Goal: Task Accomplishment & Management: Use online tool/utility

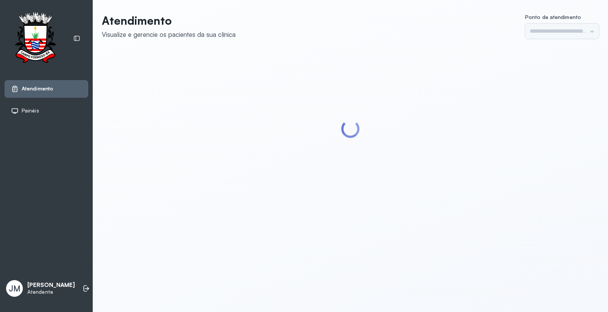
type input "*********"
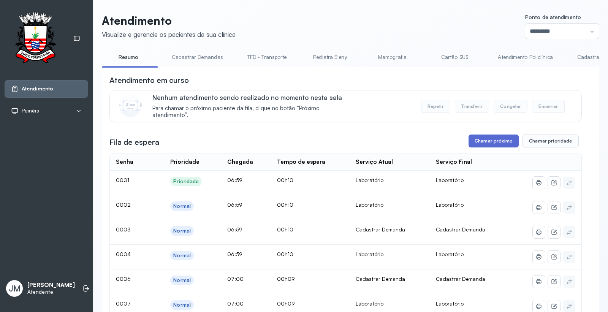
click at [473, 145] on button "Chamar próximo" at bounding box center [494, 141] width 50 height 13
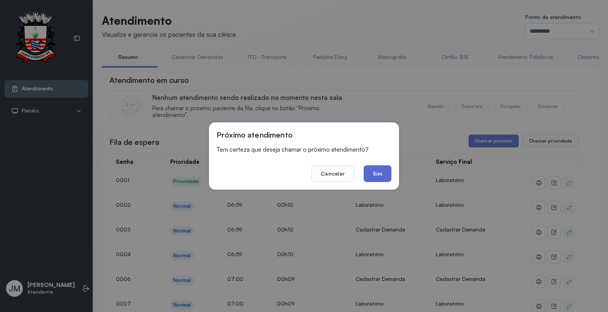
click at [377, 169] on button "Sim" at bounding box center [378, 173] width 28 height 17
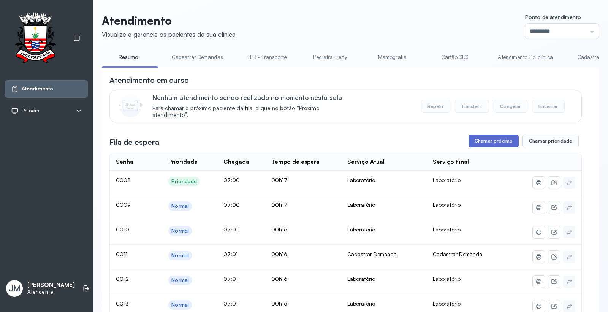
click at [498, 139] on button "Chamar próximo" at bounding box center [494, 141] width 50 height 13
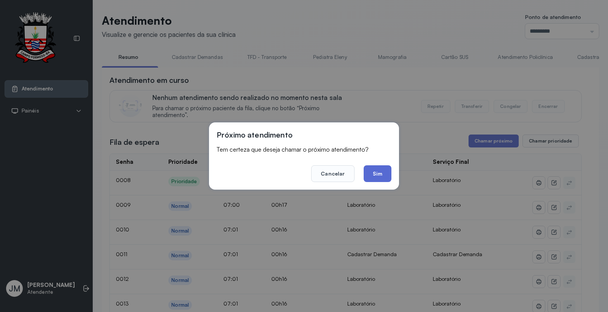
click at [375, 176] on button "Sim" at bounding box center [378, 173] width 28 height 17
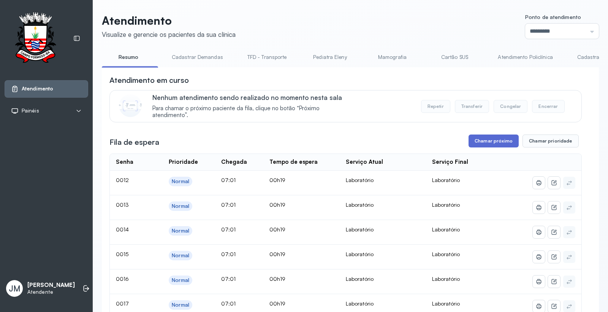
click at [489, 143] on button "Chamar próximo" at bounding box center [494, 141] width 50 height 13
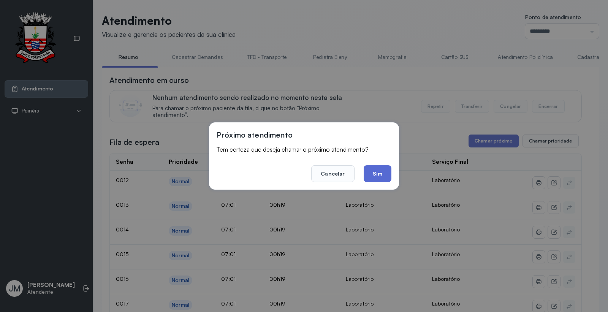
click at [375, 175] on button "Sim" at bounding box center [378, 173] width 28 height 17
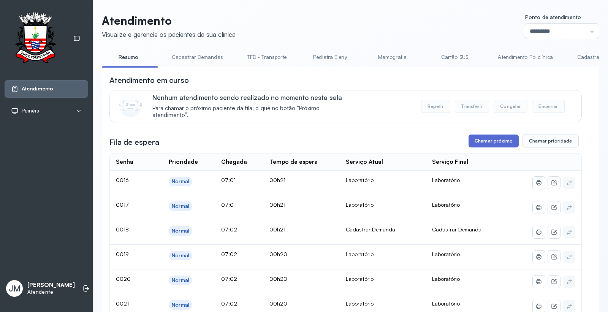
click at [492, 147] on button "Chamar próximo" at bounding box center [494, 141] width 50 height 13
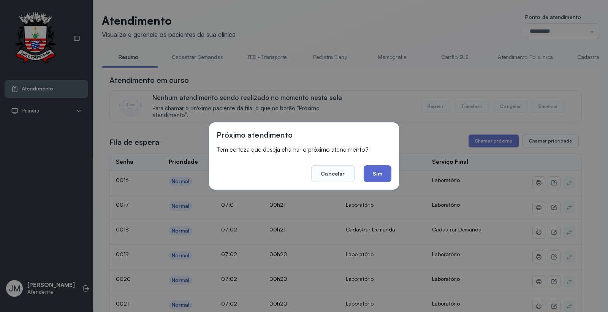
click at [382, 172] on button "Sim" at bounding box center [378, 173] width 28 height 17
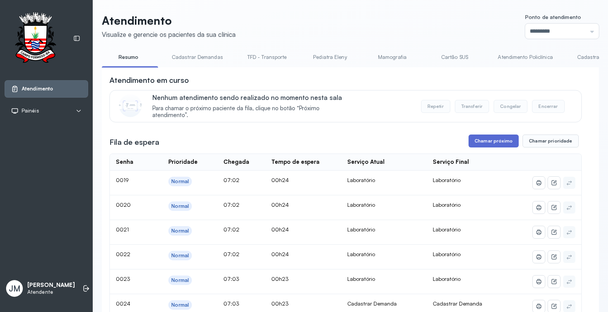
click at [484, 142] on button "Chamar próximo" at bounding box center [494, 141] width 50 height 13
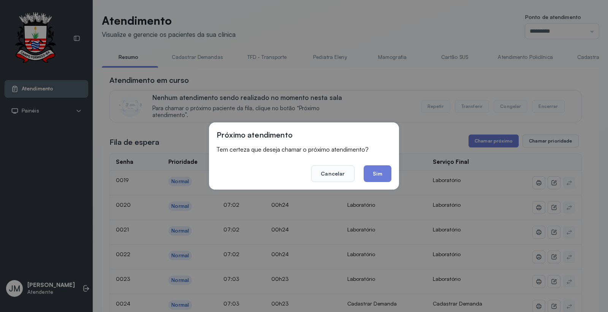
click at [373, 186] on div "Próximo atendimento Tem certeza que deseja chamar o próximo atendimento? Cancel…" at bounding box center [304, 155] width 190 height 67
click at [377, 177] on button "Sim" at bounding box center [378, 173] width 28 height 17
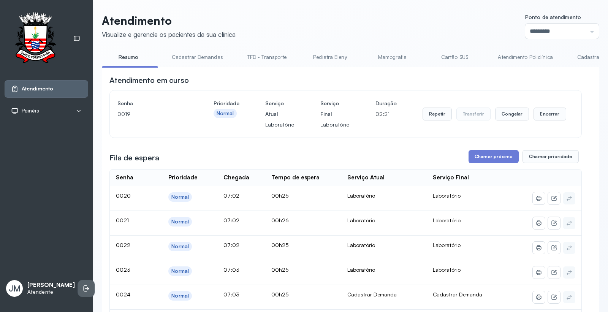
click at [78, 285] on li at bounding box center [86, 288] width 17 height 17
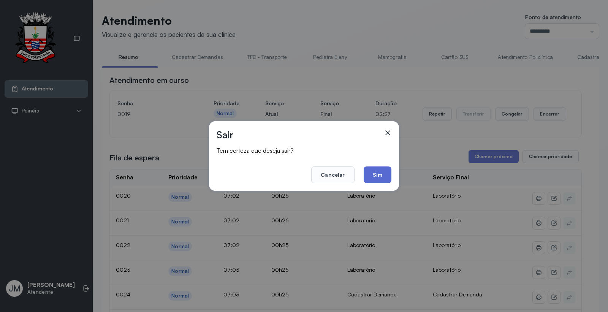
click at [379, 169] on button "Sim" at bounding box center [378, 174] width 28 height 17
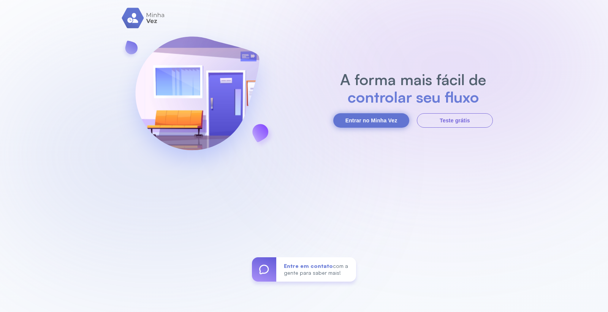
click at [379, 123] on button "Entrar no Minha Vez" at bounding box center [371, 120] width 76 height 14
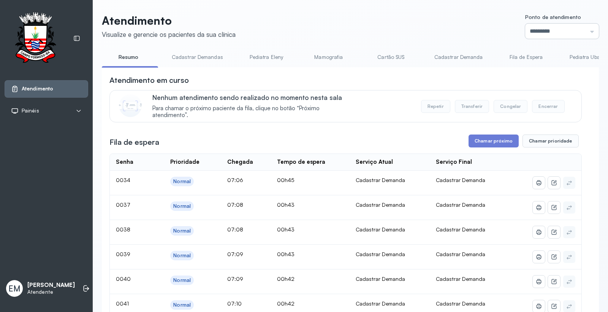
click at [547, 28] on input "*********" at bounding box center [562, 31] width 74 height 15
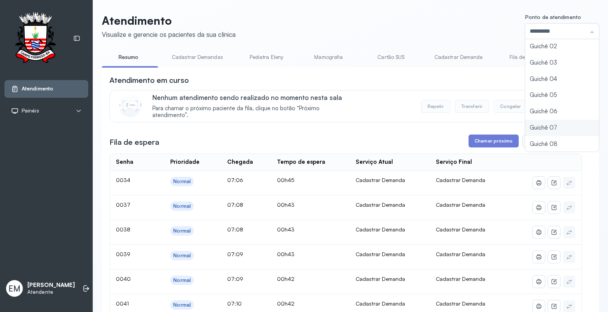
type input "*********"
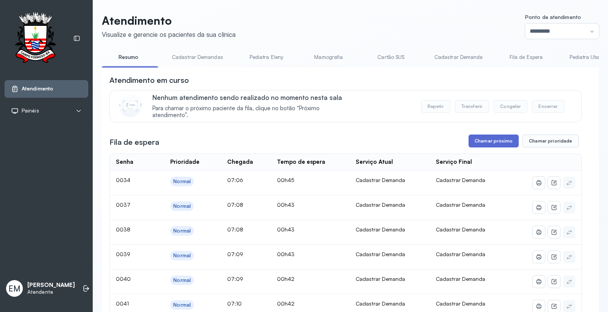
click at [507, 141] on button "Chamar próximo" at bounding box center [494, 141] width 50 height 13
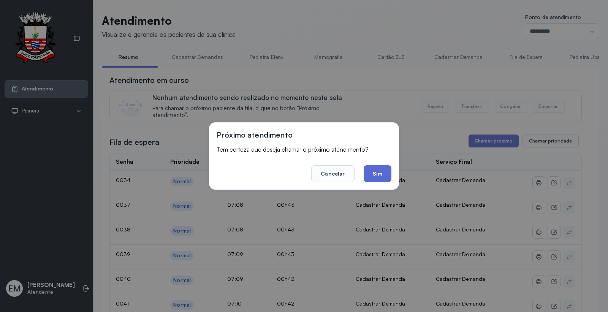
click at [377, 176] on button "Sim" at bounding box center [378, 173] width 28 height 17
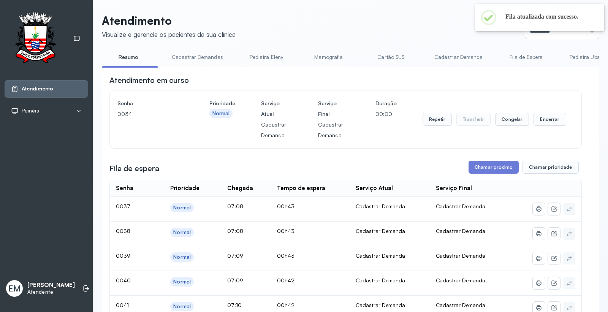
click at [173, 24] on p "Atendimento" at bounding box center [169, 21] width 134 height 14
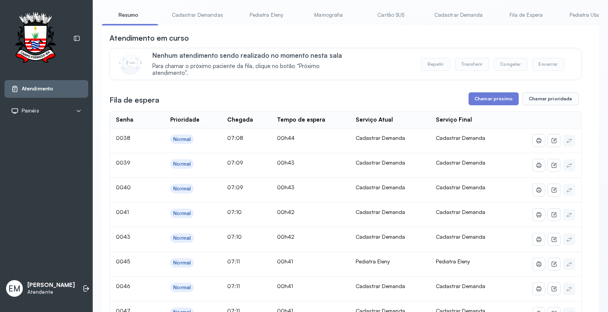
scroll to position [0, 0]
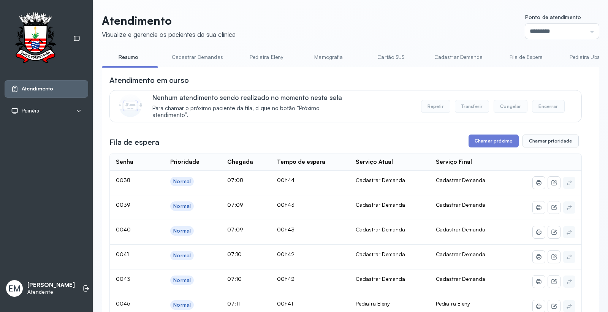
click at [389, 57] on link "Cartão SUS" at bounding box center [390, 57] width 53 height 13
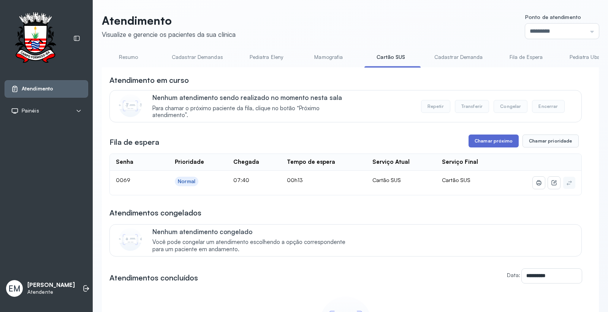
click at [483, 140] on button "Chamar próximo" at bounding box center [494, 141] width 50 height 13
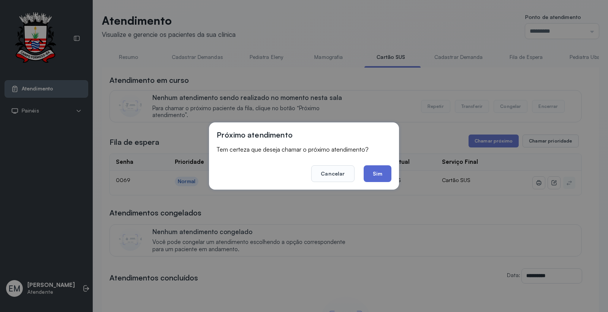
click at [382, 173] on button "Sim" at bounding box center [378, 173] width 28 height 17
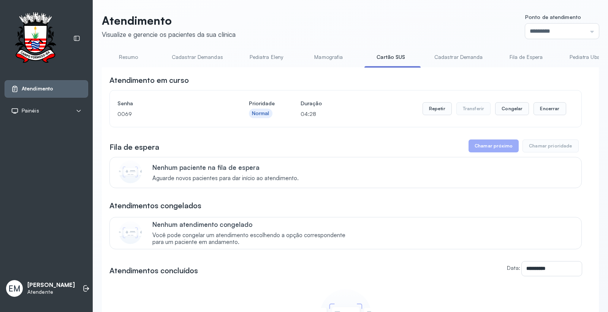
click at [122, 62] on link "Resumo" at bounding box center [128, 57] width 53 height 13
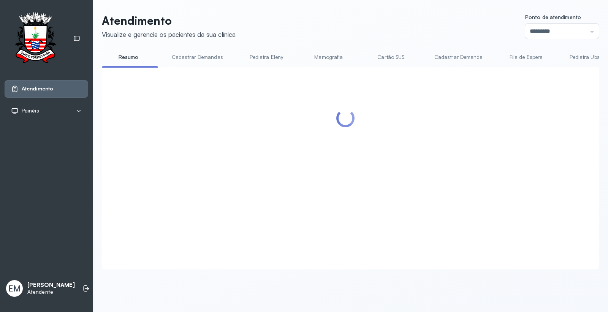
click at [383, 58] on link "Cartão SUS" at bounding box center [390, 57] width 53 height 13
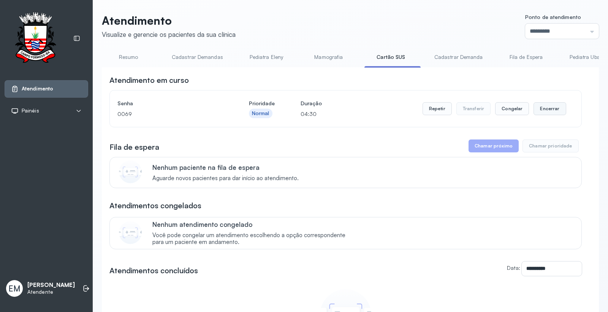
click at [534, 111] on button "Encerrar" at bounding box center [550, 108] width 32 height 13
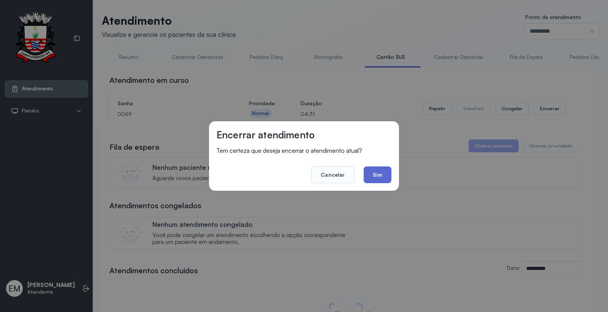
click at [373, 177] on button "Sim" at bounding box center [378, 174] width 28 height 17
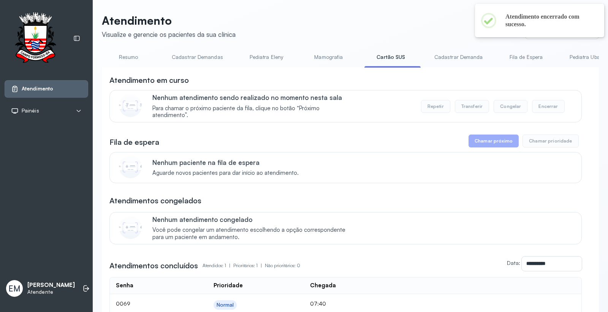
click at [125, 61] on link "Resumo" at bounding box center [128, 57] width 53 height 13
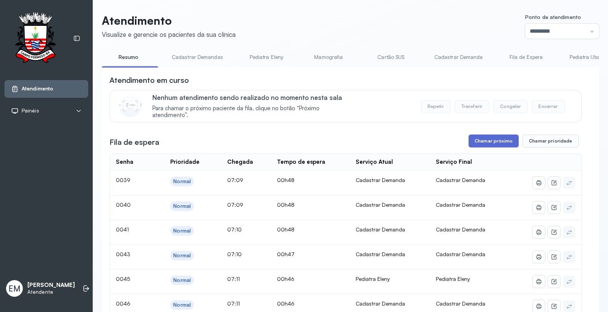
click at [488, 144] on button "Chamar próximo" at bounding box center [494, 141] width 50 height 13
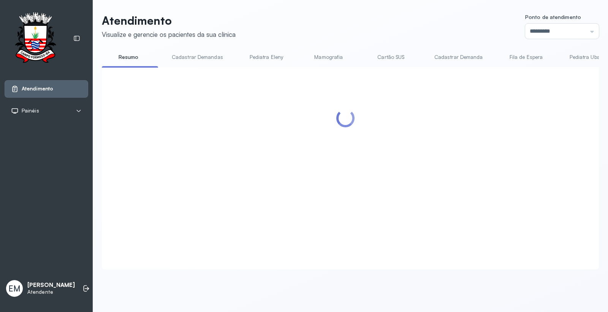
click at [383, 177] on div at bounding box center [345, 159] width 472 height 168
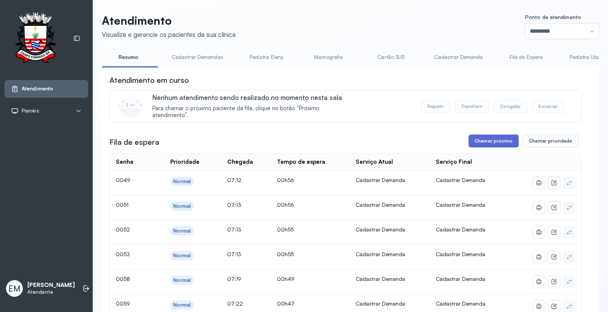
click at [484, 143] on button "Chamar próximo" at bounding box center [494, 141] width 50 height 13
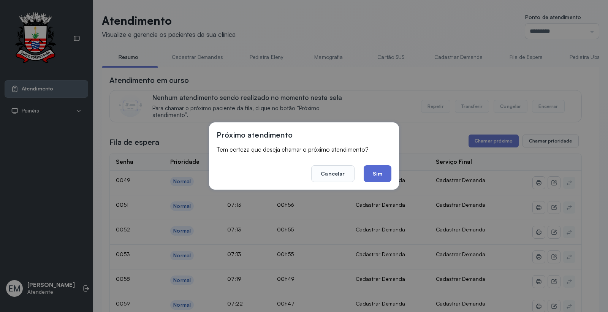
click at [380, 173] on button "Sim" at bounding box center [378, 173] width 28 height 17
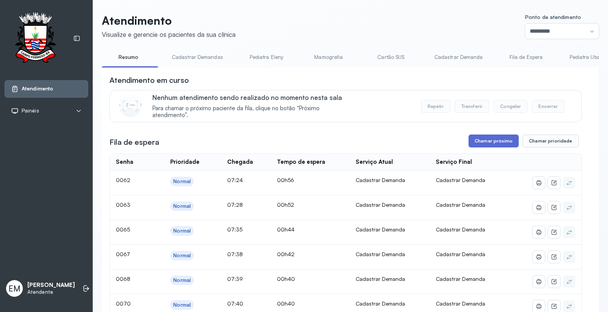
click at [500, 146] on button "Chamar próximo" at bounding box center [494, 141] width 50 height 13
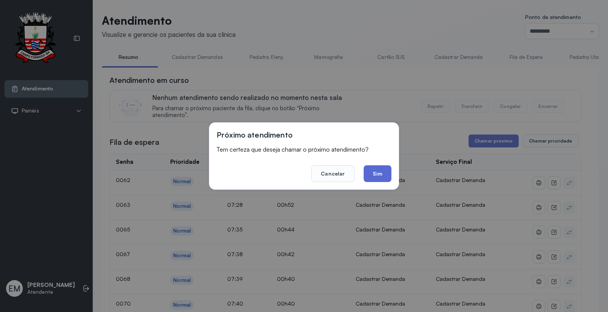
click at [374, 165] on button "Sim" at bounding box center [378, 173] width 28 height 17
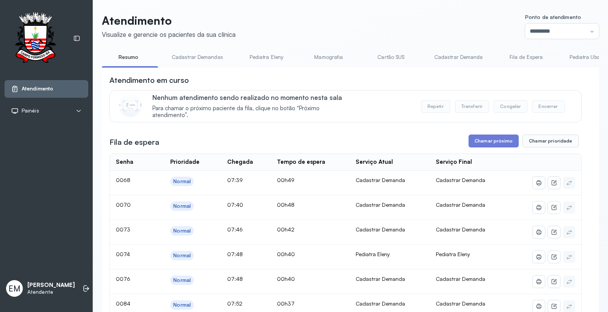
click at [392, 57] on link "Cartão SUS" at bounding box center [390, 57] width 53 height 13
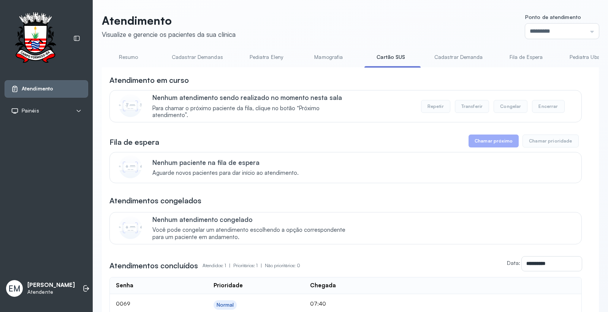
click at [139, 53] on link "Resumo" at bounding box center [128, 57] width 53 height 13
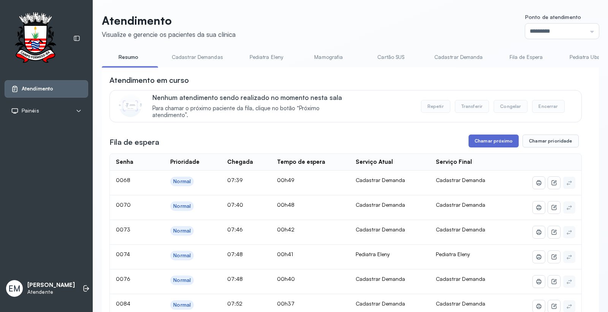
click at [489, 143] on button "Chamar próximo" at bounding box center [494, 141] width 50 height 13
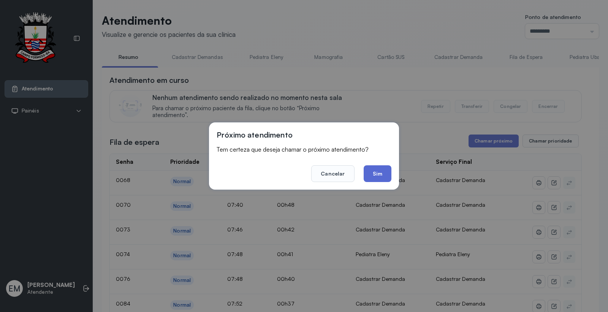
click at [382, 172] on button "Sim" at bounding box center [378, 173] width 28 height 17
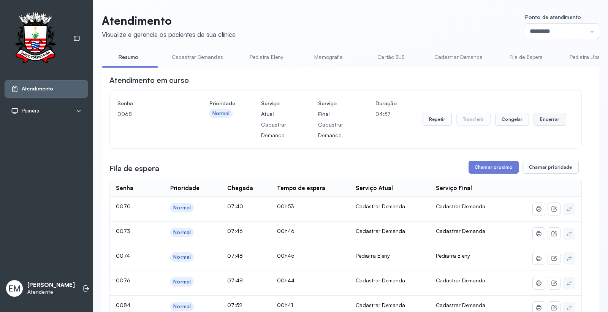
click at [535, 117] on button "Encerrar" at bounding box center [550, 119] width 32 height 13
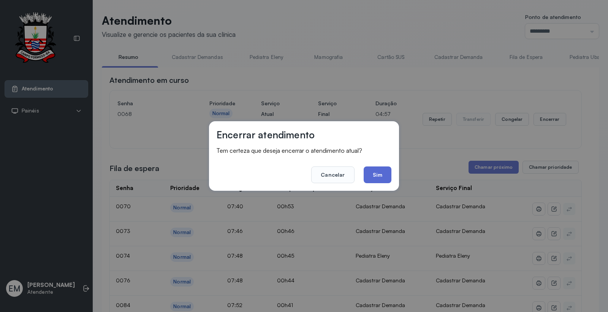
click at [382, 168] on button "Sim" at bounding box center [378, 174] width 28 height 17
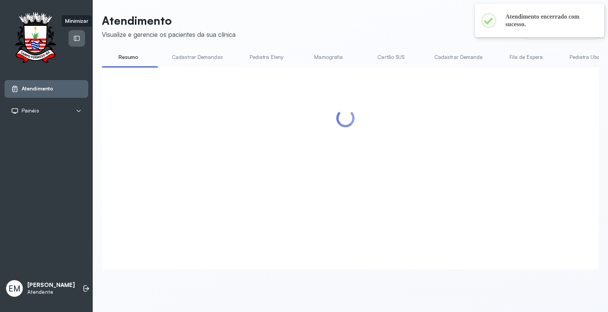
click at [79, 43] on div at bounding box center [77, 38] width 16 height 16
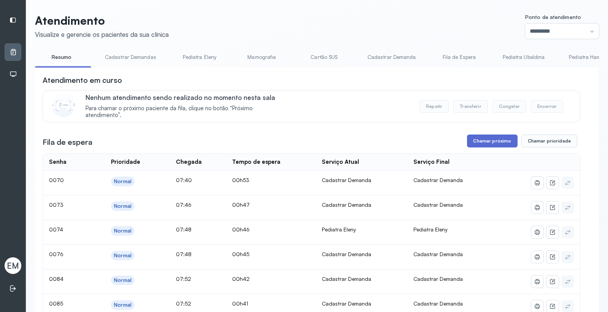
click at [481, 140] on button "Chamar próximo" at bounding box center [492, 141] width 50 height 13
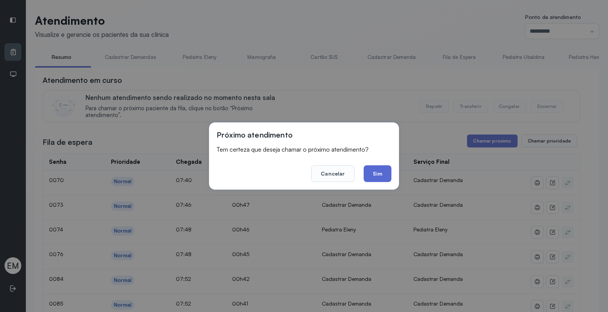
click at [380, 172] on button "Sim" at bounding box center [378, 173] width 28 height 17
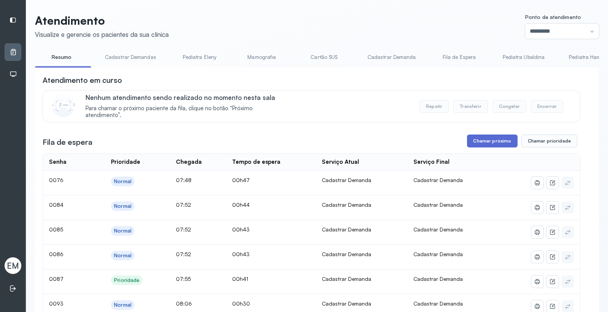
click at [476, 143] on button "Chamar próximo" at bounding box center [492, 141] width 50 height 13
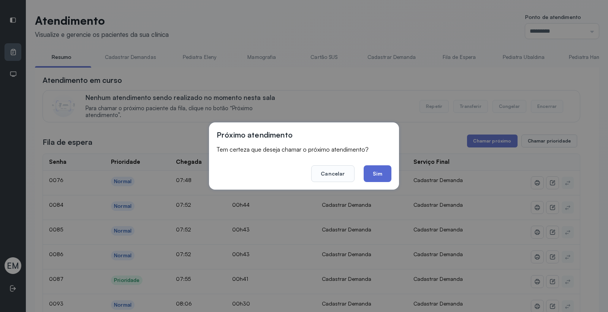
click at [383, 172] on button "Sim" at bounding box center [378, 173] width 28 height 17
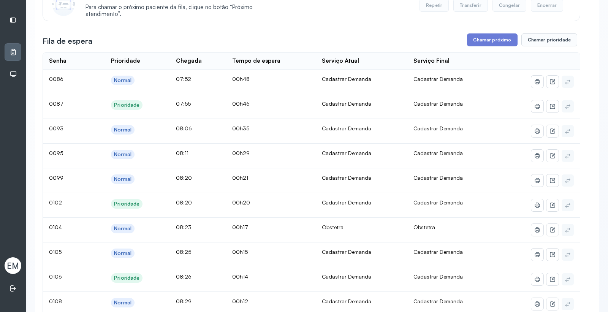
scroll to position [84, 0]
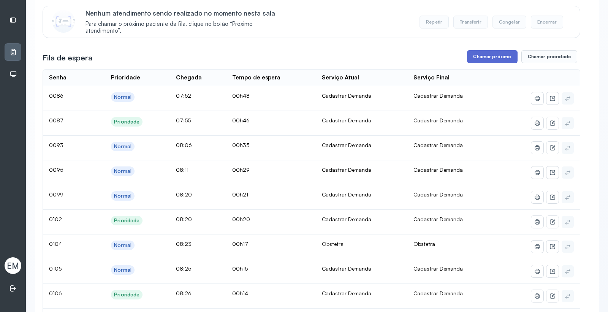
click at [479, 62] on button "Chamar próximo" at bounding box center [492, 56] width 50 height 13
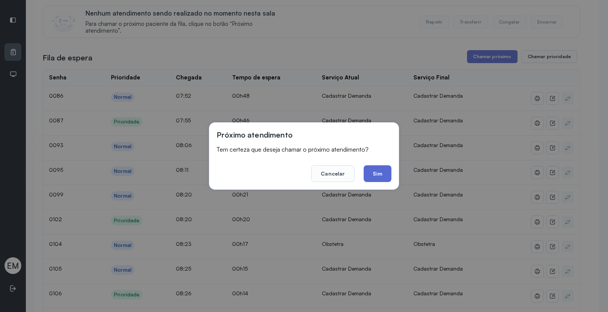
click at [383, 173] on button "Sim" at bounding box center [378, 173] width 28 height 17
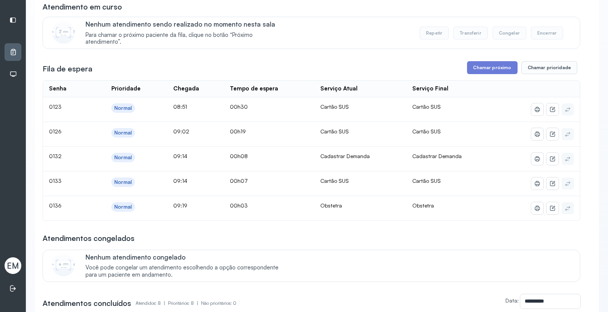
scroll to position [0, 0]
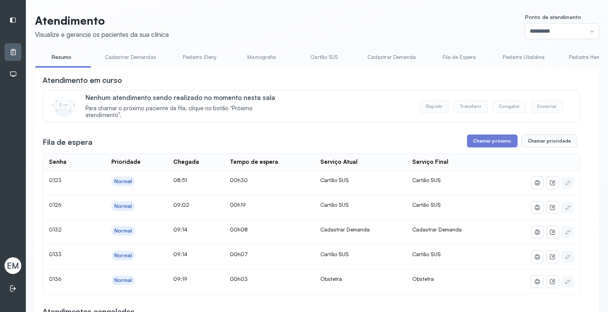
click at [323, 59] on link "Cartão SUS" at bounding box center [324, 57] width 53 height 13
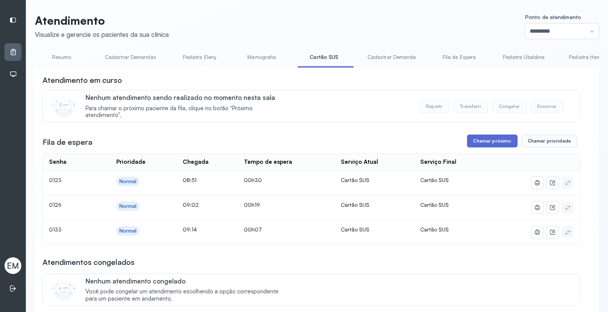
click at [491, 139] on button "Chamar próximo" at bounding box center [492, 141] width 50 height 13
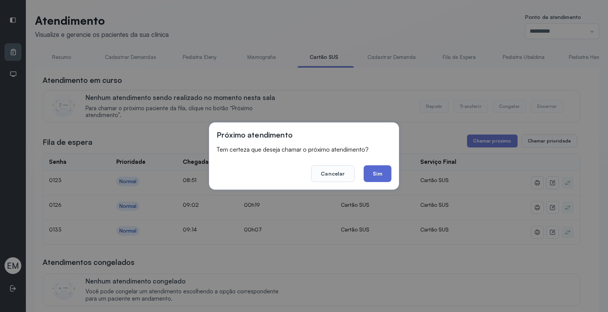
click at [365, 169] on button "Sim" at bounding box center [378, 173] width 28 height 17
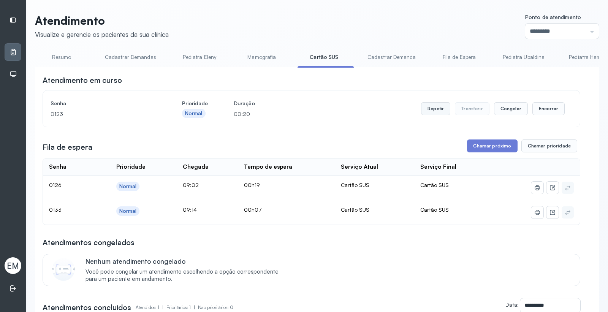
click at [439, 112] on button "Repetir" at bounding box center [435, 108] width 29 height 13
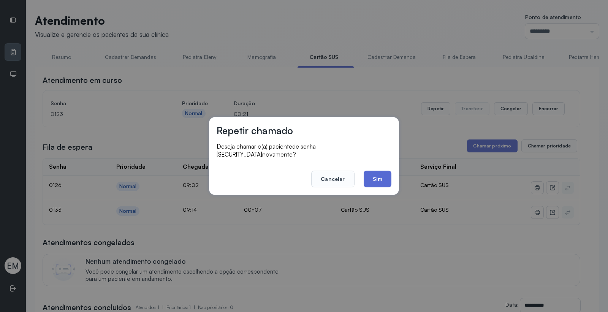
click at [377, 177] on button "Sim" at bounding box center [378, 179] width 28 height 17
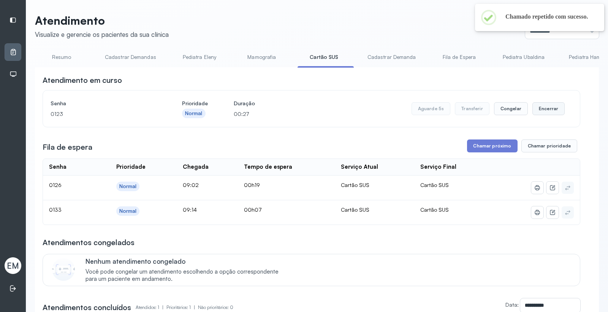
click at [539, 113] on button "Encerrar" at bounding box center [548, 108] width 32 height 13
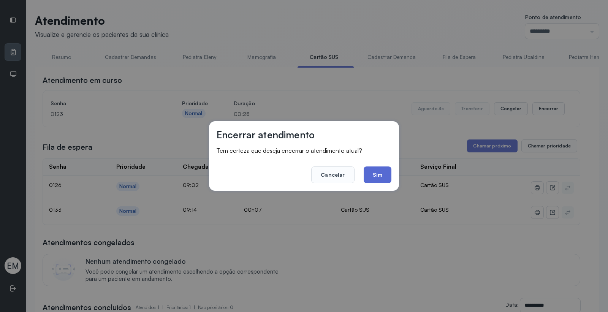
click at [376, 177] on button "Sim" at bounding box center [378, 174] width 28 height 17
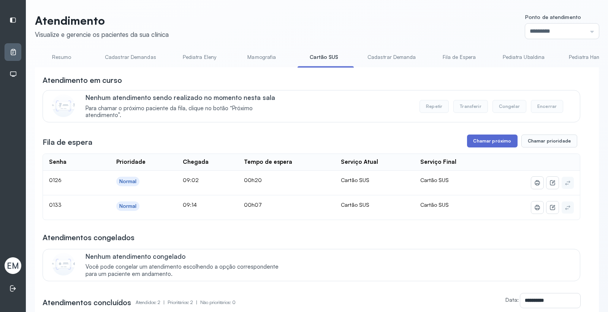
click at [498, 143] on button "Chamar próximo" at bounding box center [492, 141] width 50 height 13
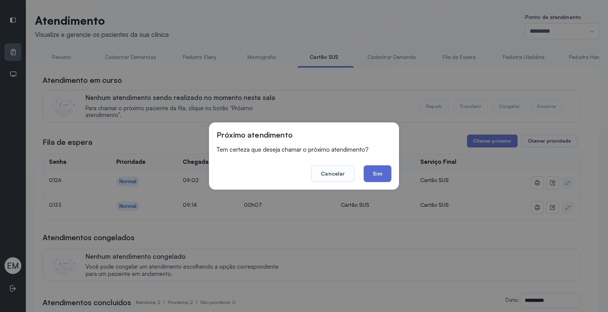
click at [383, 170] on button "Sim" at bounding box center [378, 173] width 28 height 17
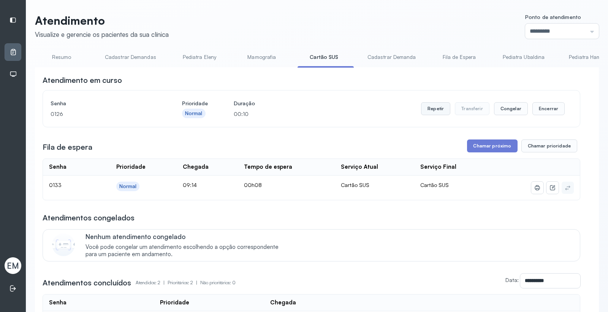
click at [424, 115] on button "Repetir" at bounding box center [435, 108] width 29 height 13
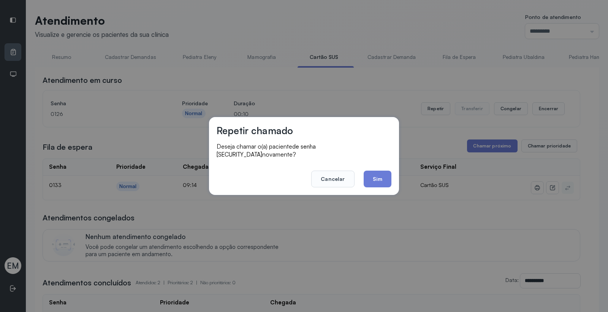
click at [384, 177] on button "Sim" at bounding box center [378, 179] width 28 height 17
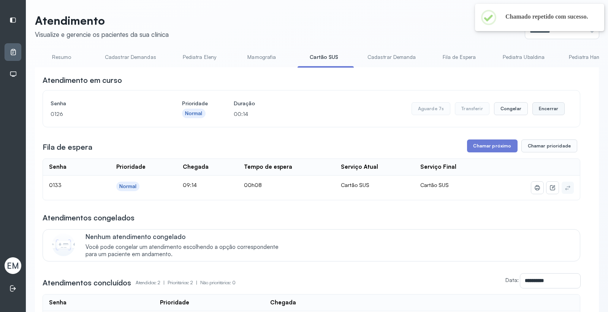
click at [542, 108] on button "Encerrar" at bounding box center [548, 108] width 32 height 13
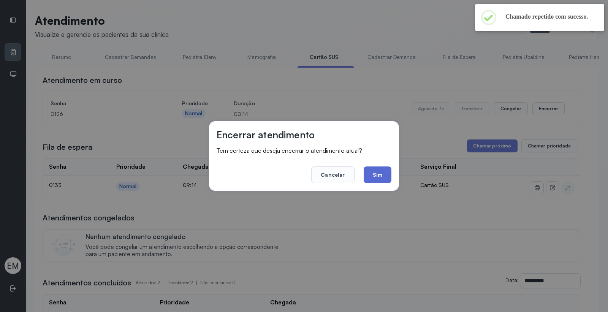
click at [379, 176] on button "Sim" at bounding box center [378, 174] width 28 height 17
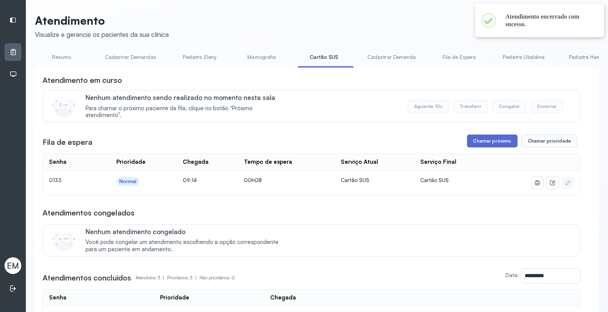
click at [468, 141] on button "Chamar próximo" at bounding box center [492, 141] width 50 height 13
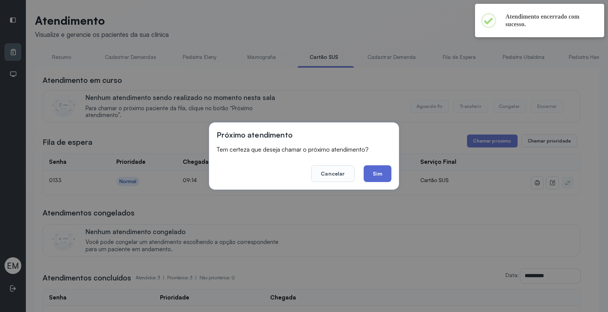
click at [368, 174] on button "Sim" at bounding box center [378, 173] width 28 height 17
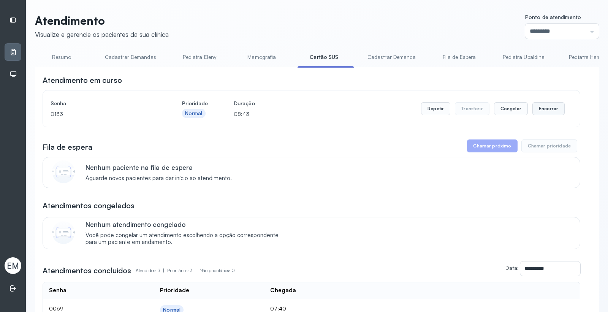
click at [532, 109] on button "Encerrar" at bounding box center [548, 108] width 32 height 13
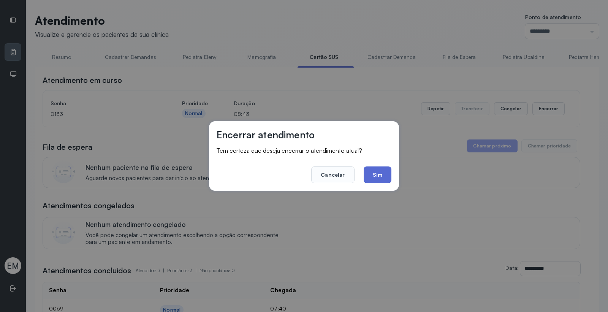
click at [382, 176] on button "Sim" at bounding box center [378, 174] width 28 height 17
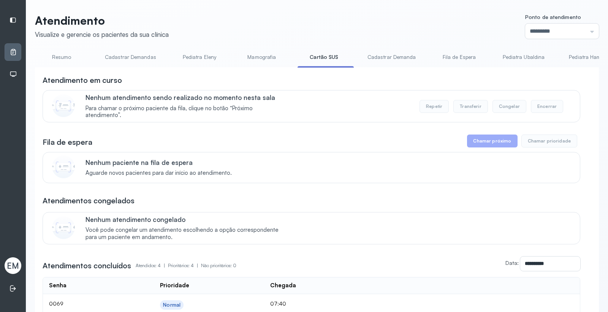
click at [69, 63] on li "Resumo" at bounding box center [63, 59] width 56 height 17
click at [66, 56] on link "Resumo" at bounding box center [61, 57] width 53 height 13
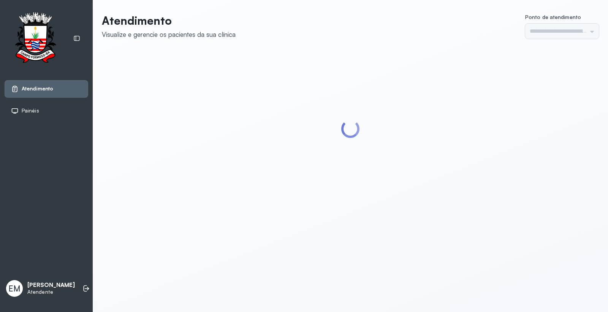
type input "*********"
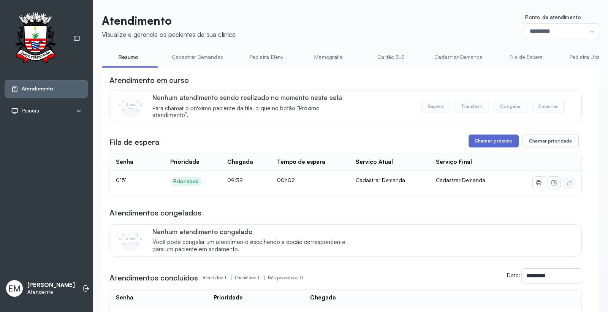
click at [487, 143] on button "Chamar próximo" at bounding box center [494, 141] width 50 height 13
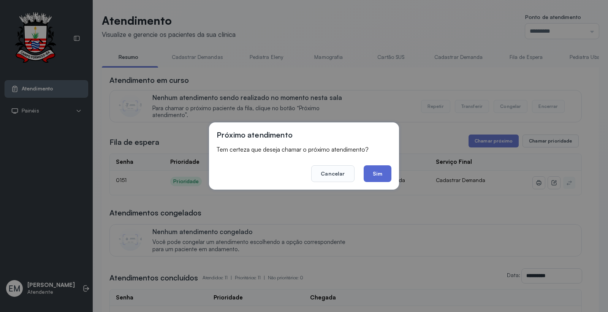
click at [381, 173] on button "Sim" at bounding box center [378, 173] width 28 height 17
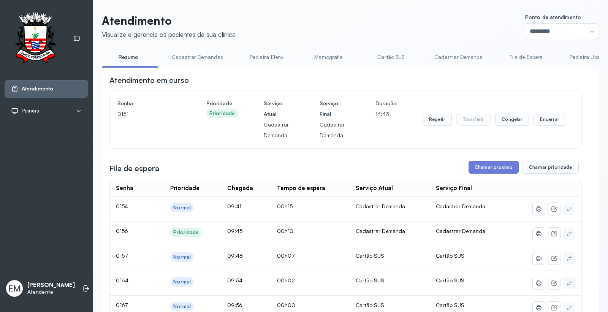
click at [397, 52] on link "Cartão SUS" at bounding box center [390, 57] width 53 height 13
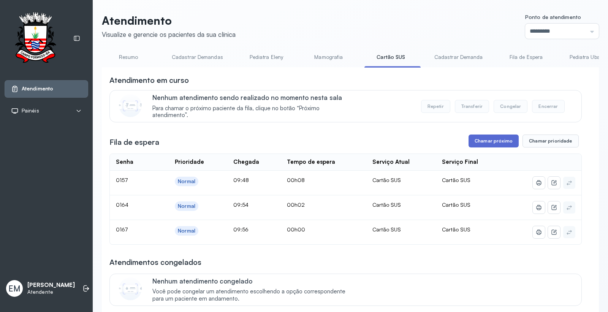
click at [510, 142] on button "Chamar próximo" at bounding box center [494, 141] width 50 height 13
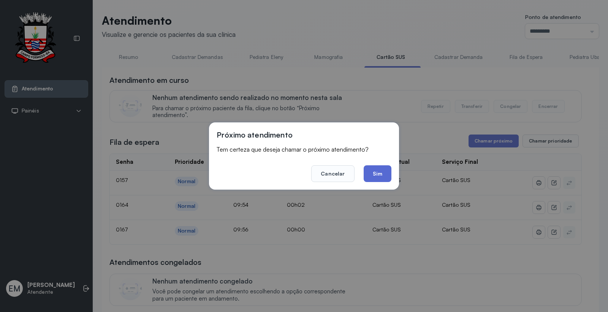
click at [383, 174] on button "Sim" at bounding box center [378, 173] width 28 height 17
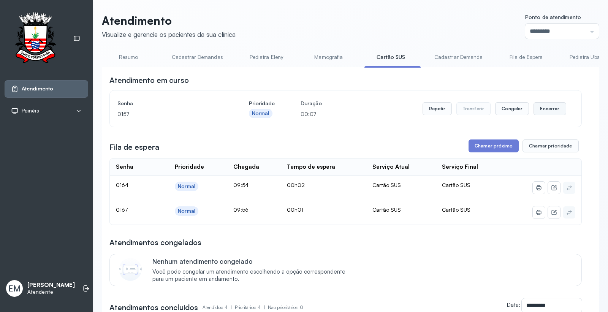
click at [545, 112] on button "Encerrar" at bounding box center [550, 108] width 32 height 13
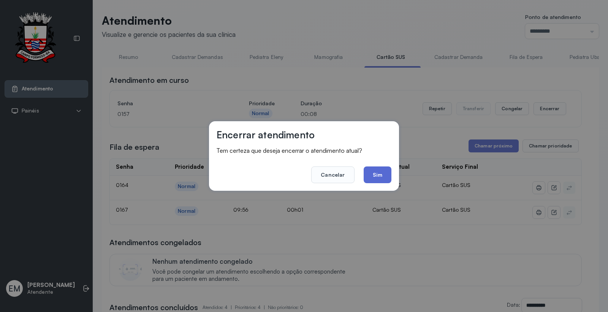
click at [382, 174] on button "Sim" at bounding box center [378, 174] width 28 height 17
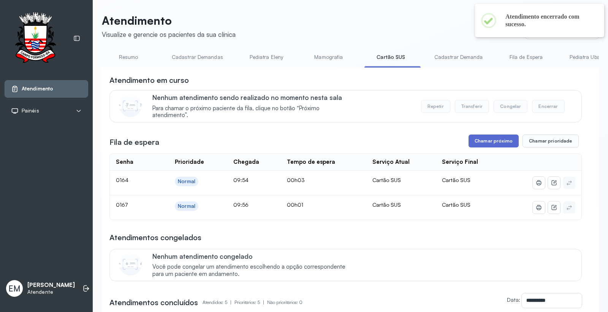
click at [494, 136] on button "Chamar próximo" at bounding box center [494, 141] width 50 height 13
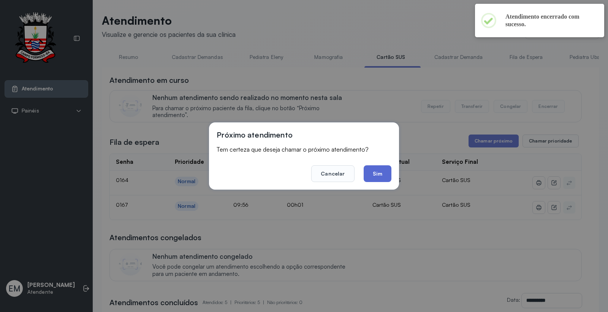
click at [366, 169] on button "Sim" at bounding box center [378, 173] width 28 height 17
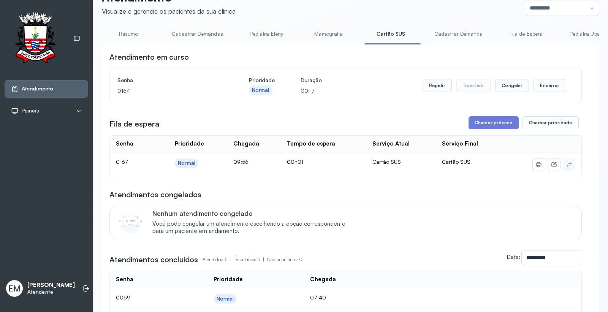
scroll to position [42, 0]
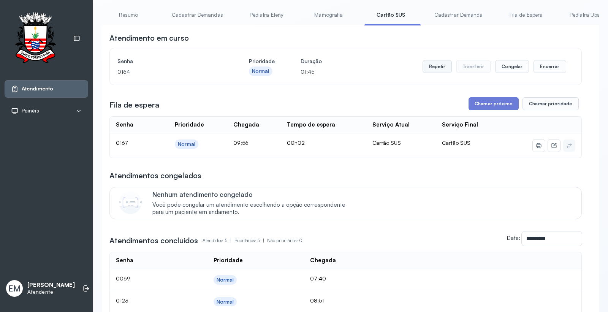
click at [432, 70] on button "Repetir" at bounding box center [437, 66] width 29 height 13
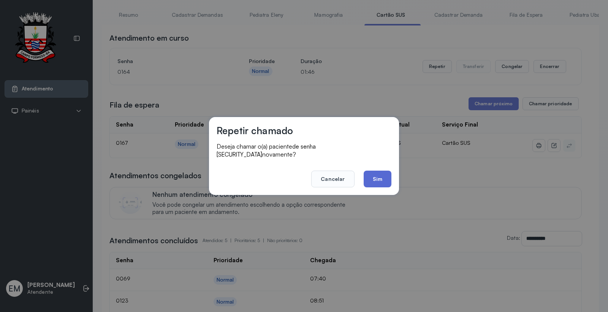
click at [385, 178] on button "Sim" at bounding box center [378, 179] width 28 height 17
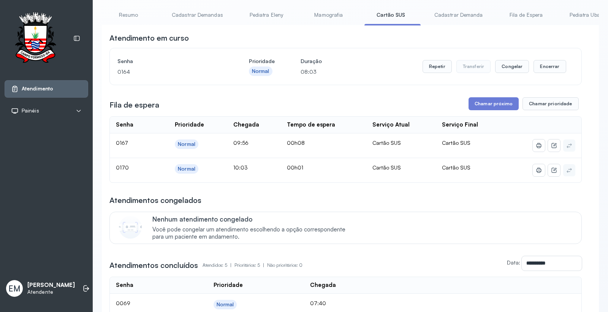
drag, startPoint x: 555, startPoint y: 71, endPoint x: 515, endPoint y: 96, distance: 47.7
click at [550, 76] on div "Repetir Transferir Congelar Encerrar" at bounding box center [495, 66] width 144 height 21
click at [540, 70] on button "Encerrar" at bounding box center [550, 66] width 32 height 13
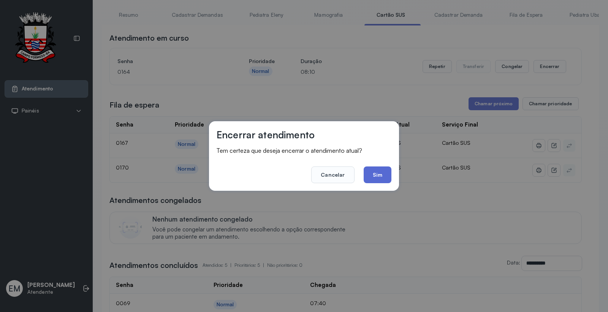
click at [383, 175] on button "Sim" at bounding box center [378, 174] width 28 height 17
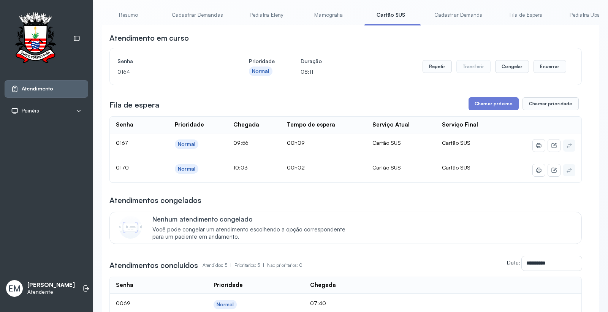
scroll to position [0, 0]
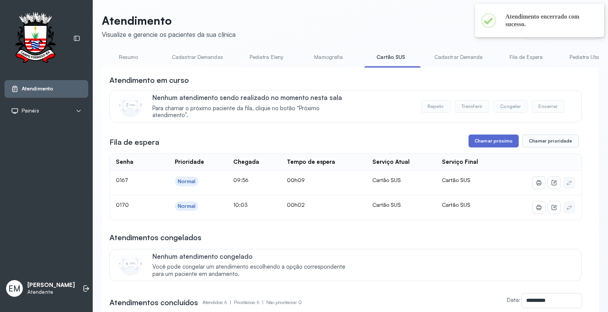
click at [495, 142] on button "Chamar próximo" at bounding box center [494, 141] width 50 height 13
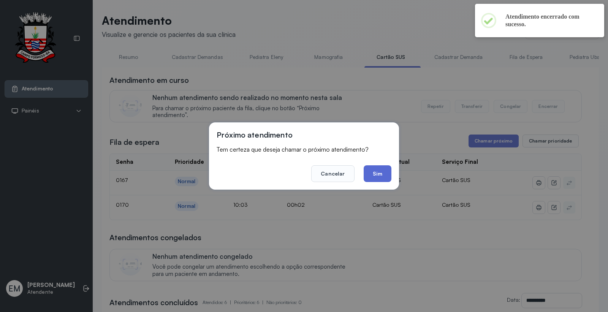
click at [373, 173] on button "Sim" at bounding box center [378, 173] width 28 height 17
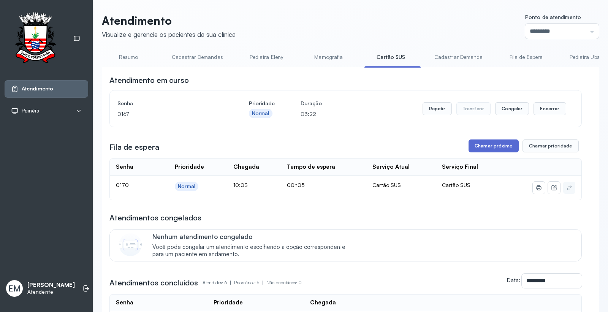
click at [487, 149] on button "Chamar próximo" at bounding box center [494, 145] width 50 height 13
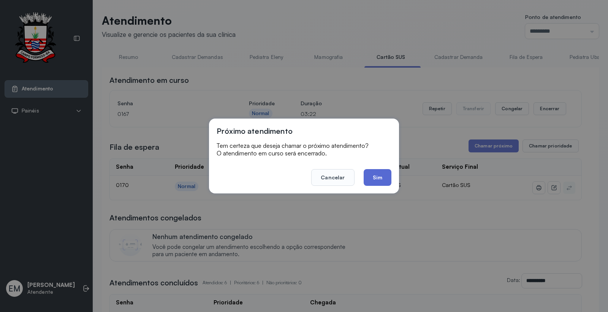
click at [378, 175] on button "Sim" at bounding box center [378, 177] width 28 height 17
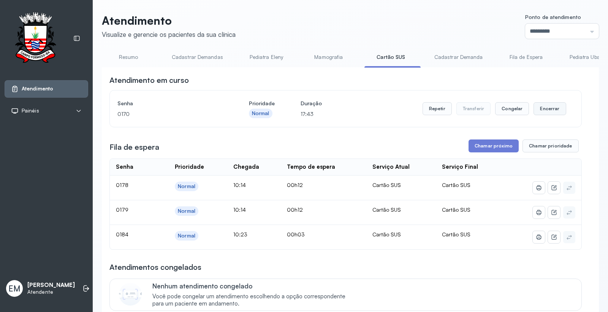
click at [544, 107] on button "Encerrar" at bounding box center [550, 108] width 32 height 13
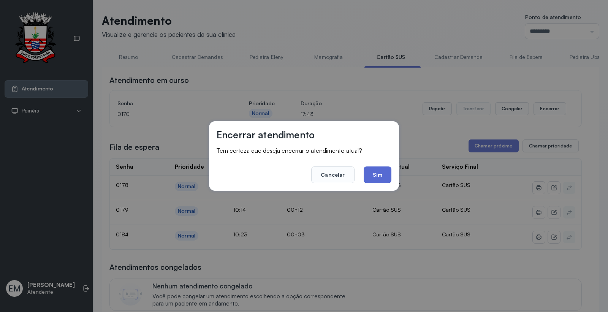
click at [382, 175] on button "Sim" at bounding box center [378, 174] width 28 height 17
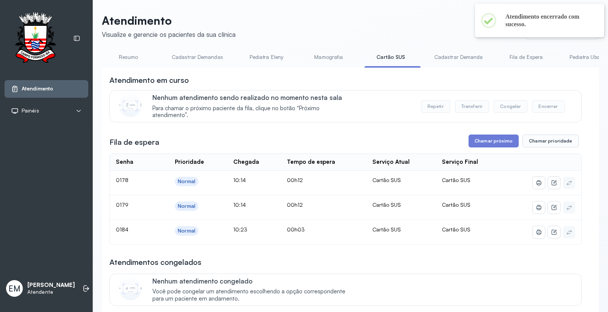
click at [492, 128] on div "**********" at bounding box center [345, 303] width 472 height 456
click at [488, 140] on button "Chamar próximo" at bounding box center [494, 141] width 50 height 13
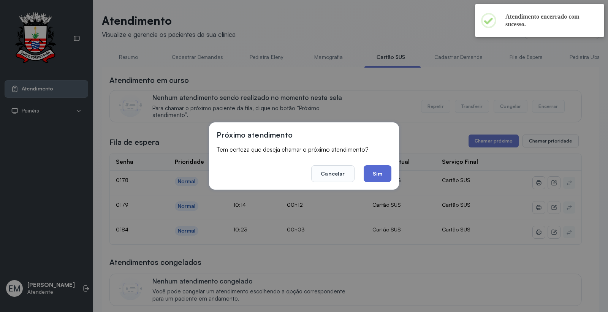
click at [381, 173] on button "Sim" at bounding box center [378, 173] width 28 height 17
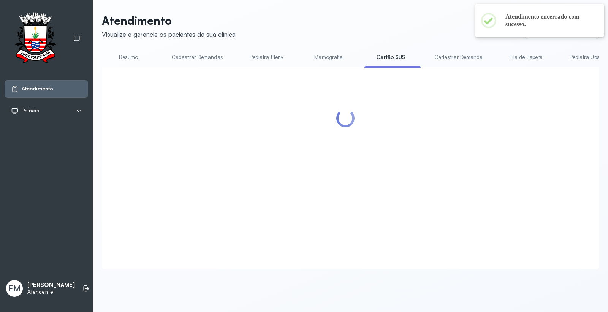
click at [127, 55] on link "Resumo" at bounding box center [128, 57] width 53 height 13
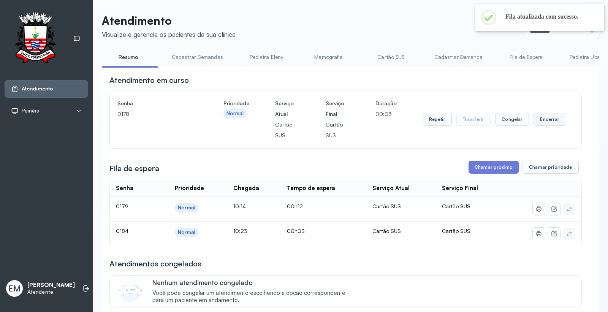
click at [540, 116] on button "Encerrar" at bounding box center [550, 119] width 32 height 13
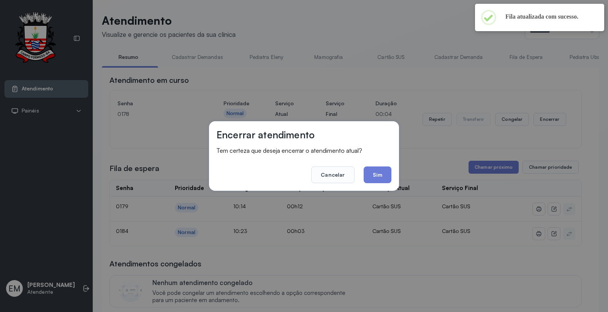
drag, startPoint x: 370, startPoint y: 170, endPoint x: 360, endPoint y: 106, distance: 64.5
click at [370, 170] on button "Sim" at bounding box center [378, 174] width 28 height 17
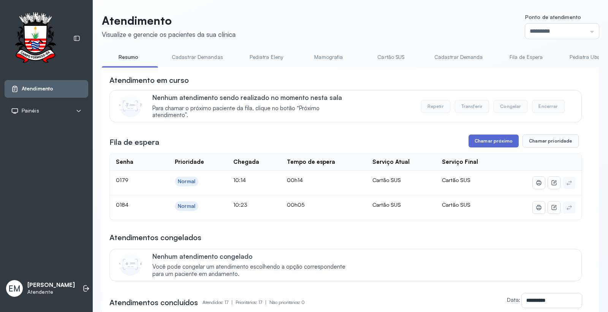
click at [493, 146] on button "Chamar próximo" at bounding box center [494, 141] width 50 height 13
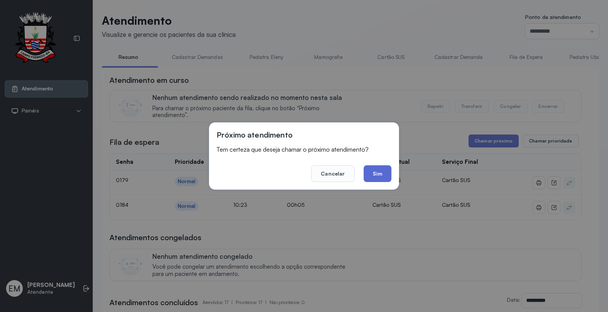
click at [382, 173] on button "Sim" at bounding box center [378, 173] width 28 height 17
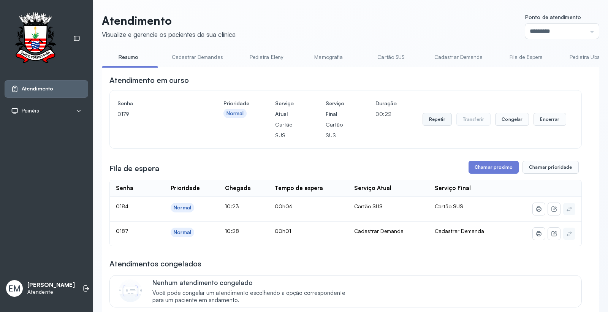
click at [434, 115] on button "Repetir" at bounding box center [437, 119] width 29 height 13
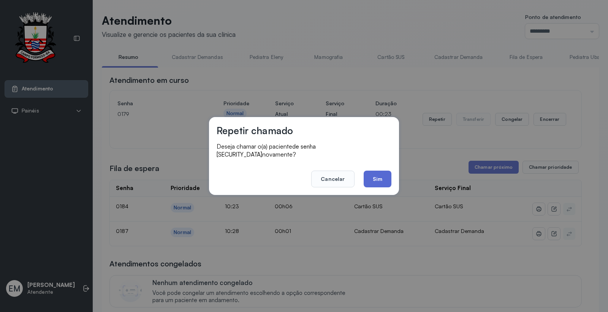
click at [383, 173] on button "Sim" at bounding box center [378, 179] width 28 height 17
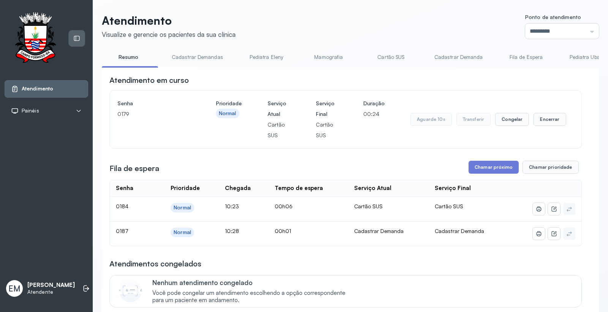
click at [82, 40] on div at bounding box center [77, 38] width 16 height 16
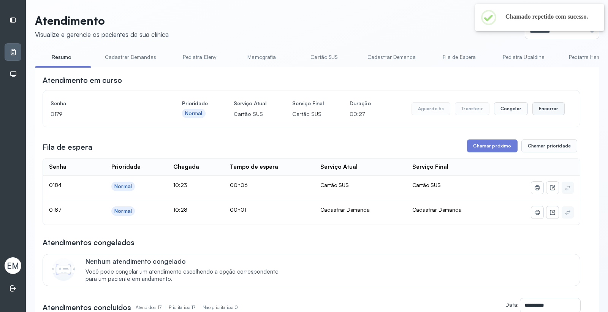
click at [542, 109] on button "Encerrar" at bounding box center [548, 108] width 32 height 13
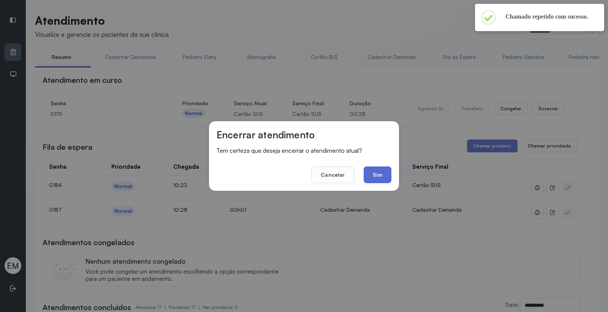
click at [374, 176] on button "Sim" at bounding box center [378, 174] width 28 height 17
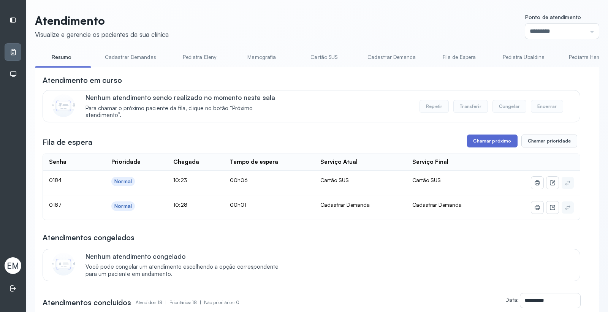
click at [485, 143] on button "Chamar próximo" at bounding box center [492, 141] width 50 height 13
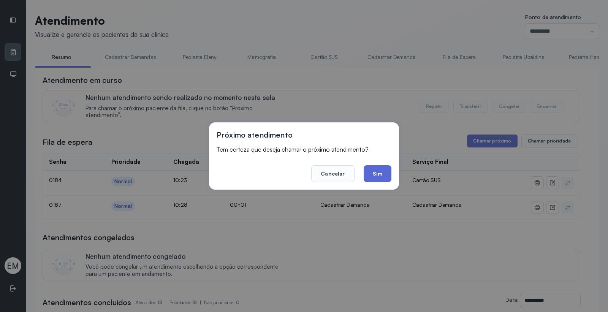
click at [378, 173] on button "Sim" at bounding box center [378, 173] width 28 height 17
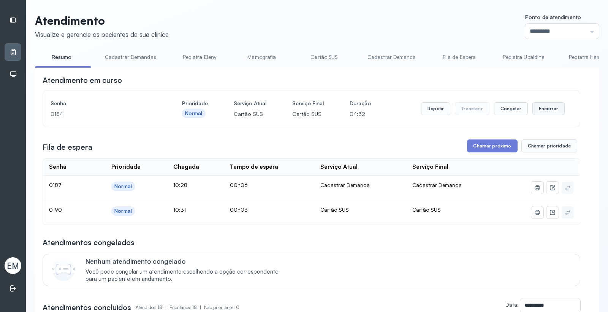
click at [537, 107] on button "Encerrar" at bounding box center [548, 108] width 32 height 13
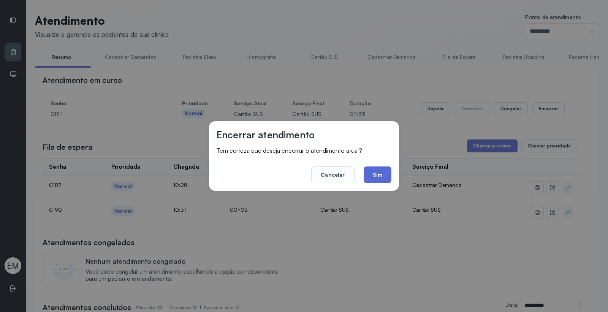
click at [389, 172] on button "Sim" at bounding box center [378, 174] width 28 height 17
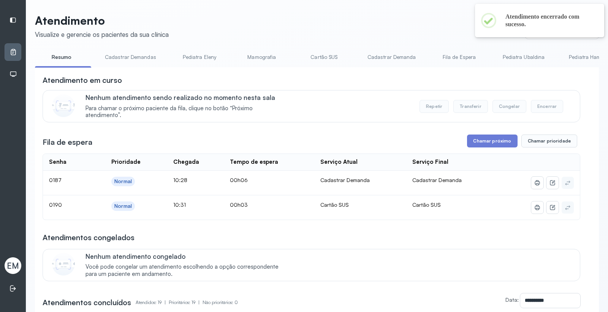
click at [328, 65] on li "Cartão SUS" at bounding box center [326, 59] width 56 height 17
click at [328, 53] on link "Cartão SUS" at bounding box center [324, 57] width 53 height 13
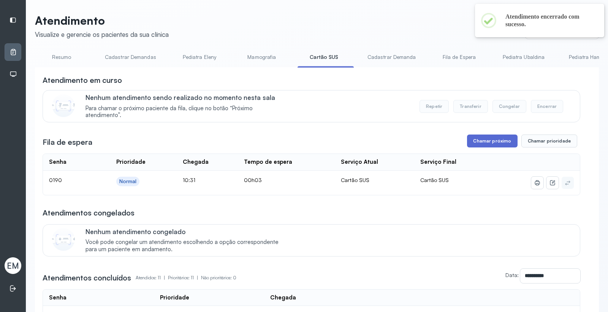
click at [483, 144] on button "Chamar próximo" at bounding box center [492, 141] width 50 height 13
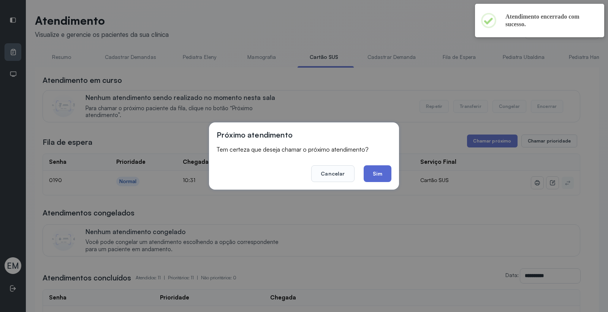
click at [380, 168] on button "Sim" at bounding box center [378, 173] width 28 height 17
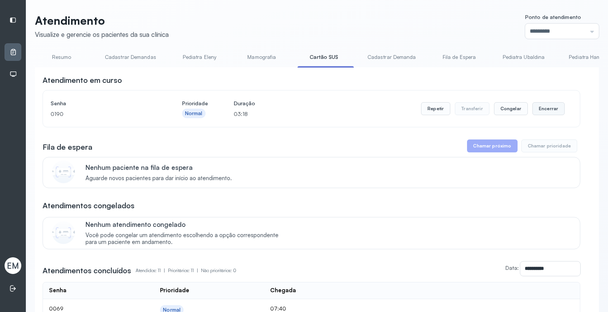
click at [546, 113] on button "Encerrar" at bounding box center [548, 108] width 32 height 13
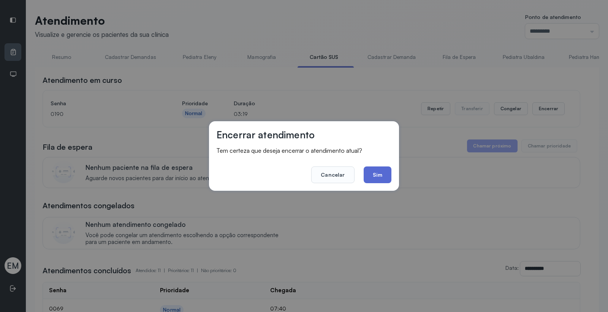
click at [383, 179] on button "Sim" at bounding box center [378, 174] width 28 height 17
